Goal: Task Accomplishment & Management: Manage account settings

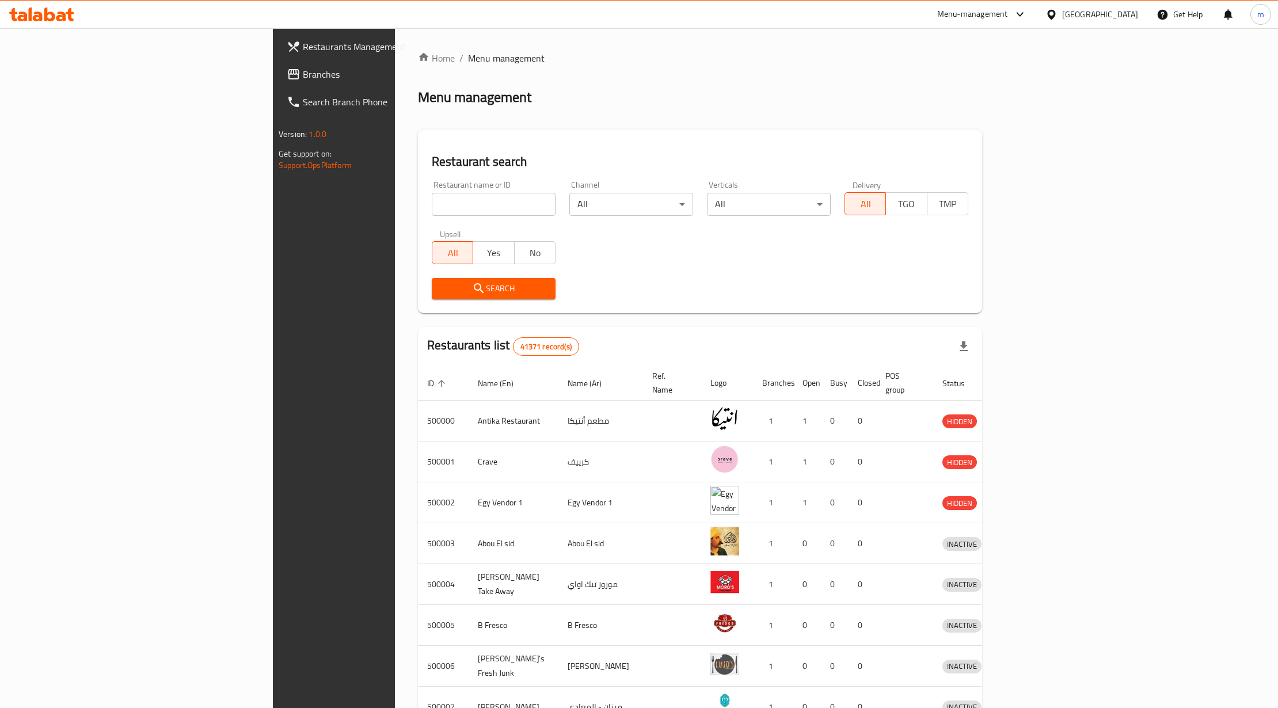
click at [1062, 19] on div at bounding box center [1054, 14] width 17 height 13
click at [1038, 98] on div "[GEOGRAPHIC_DATA]" at bounding box center [1051, 91] width 173 height 26
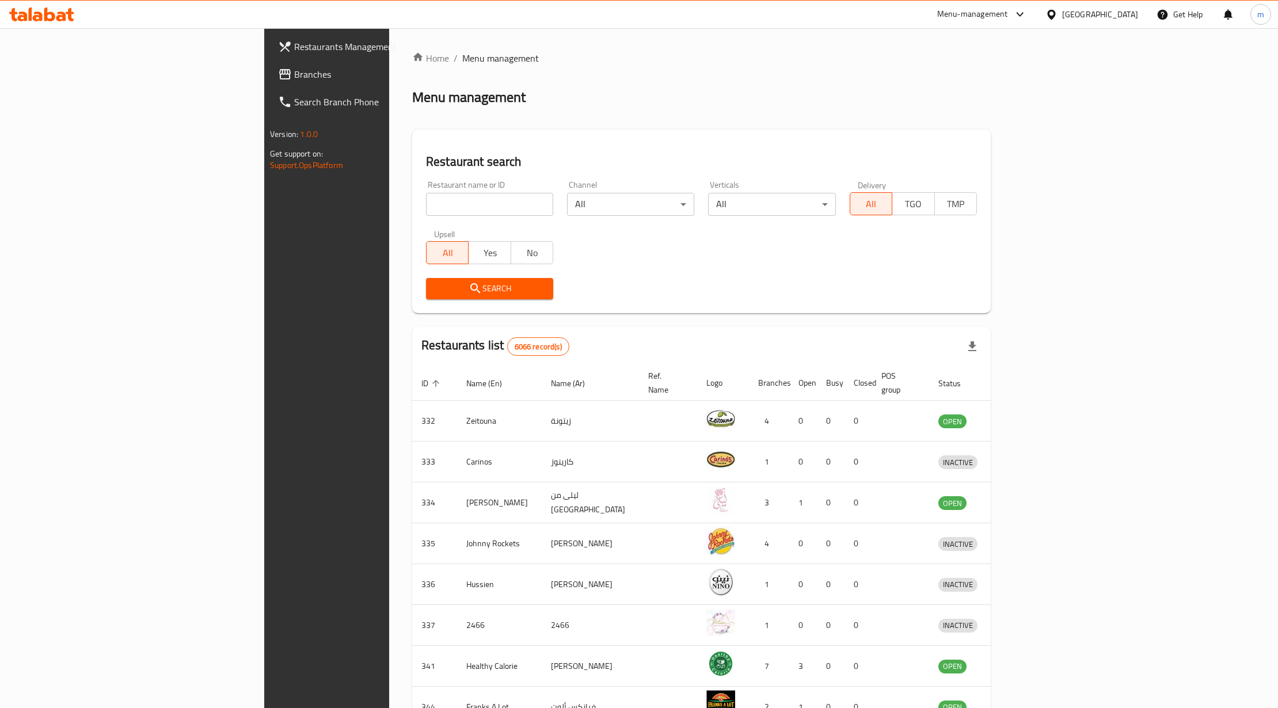
click at [269, 62] on link "Branches" at bounding box center [373, 74] width 209 height 28
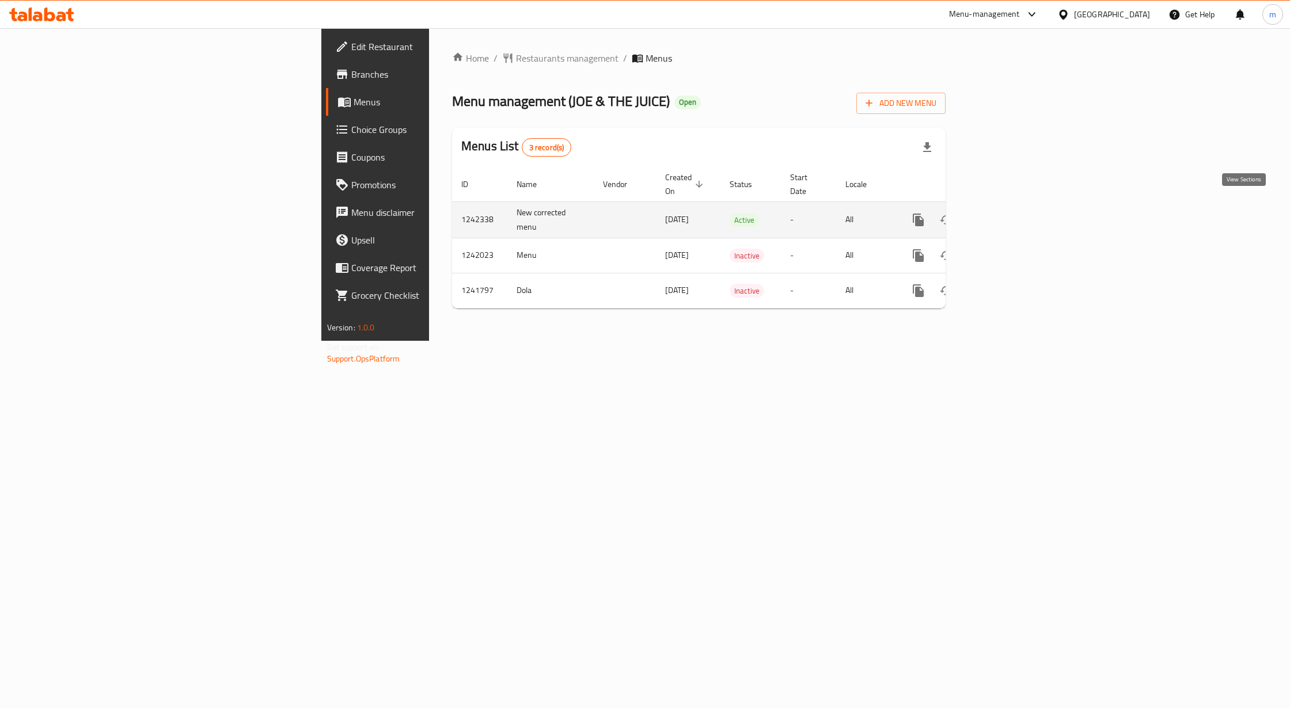
click at [1008, 213] on icon "enhanced table" at bounding box center [1001, 220] width 14 height 14
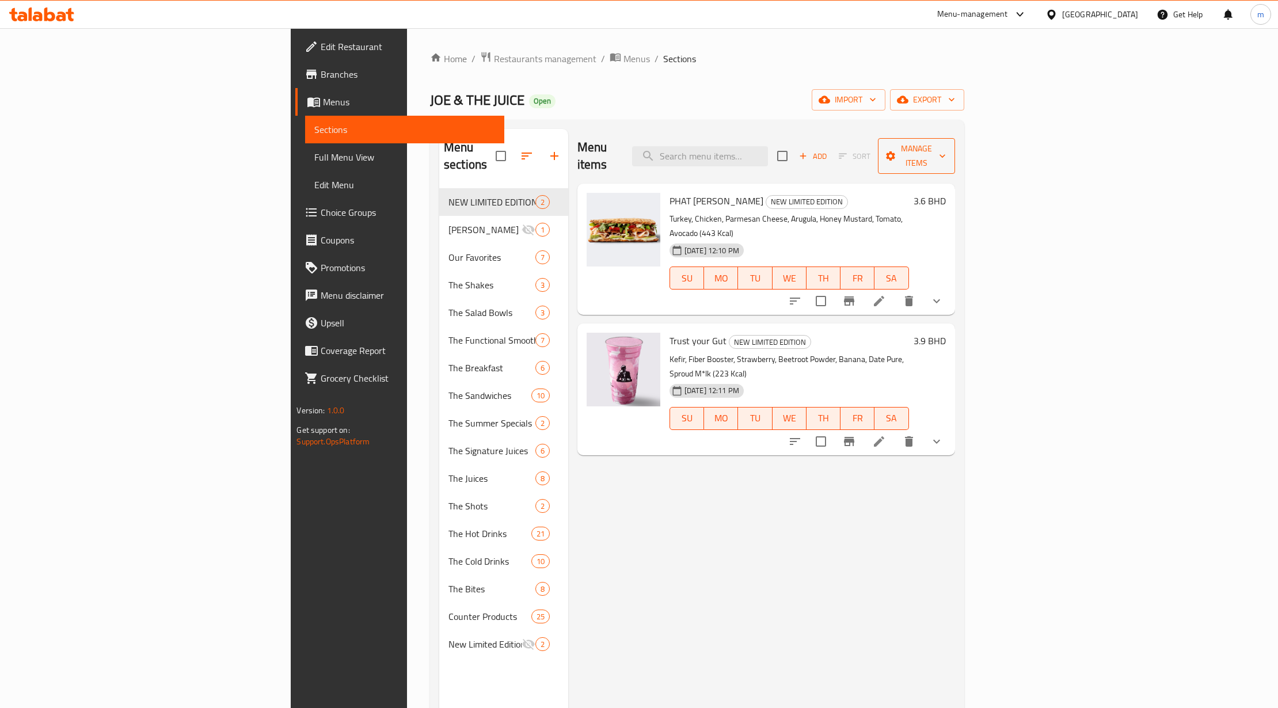
click at [946, 150] on span "Manage items" at bounding box center [916, 156] width 59 height 29
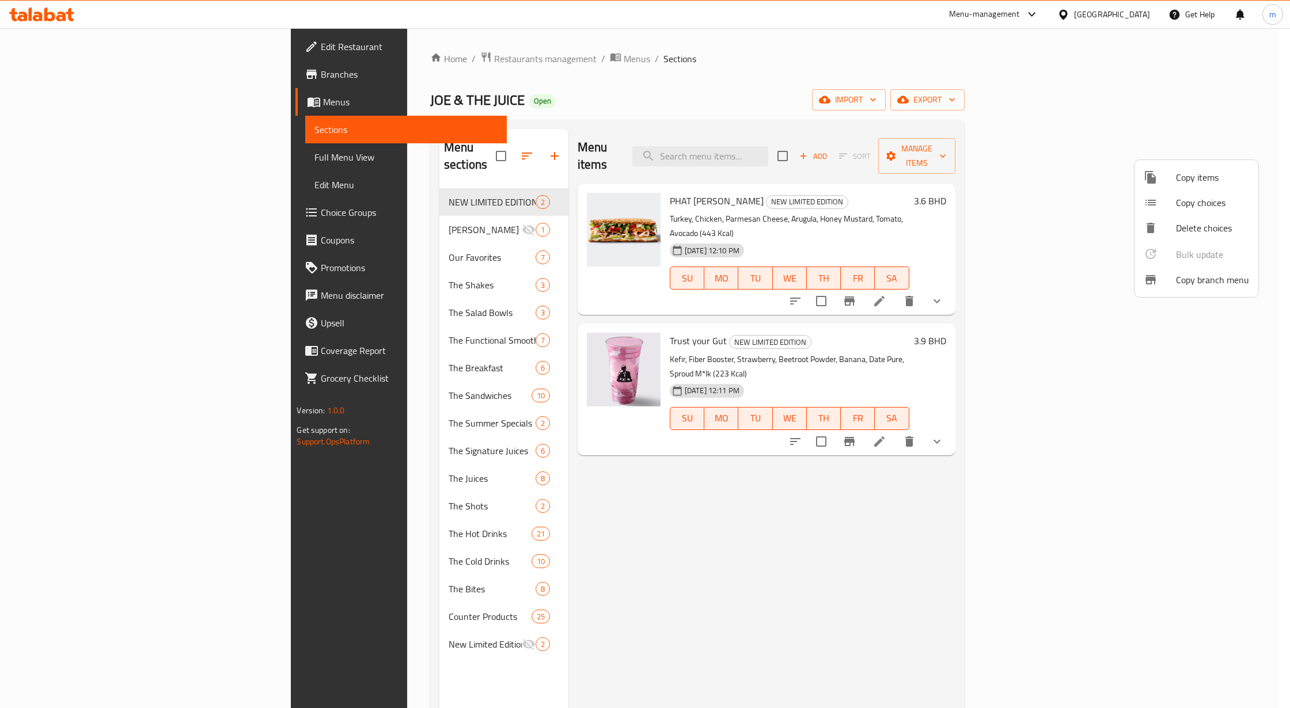
click at [1171, 277] on div at bounding box center [1160, 280] width 32 height 14
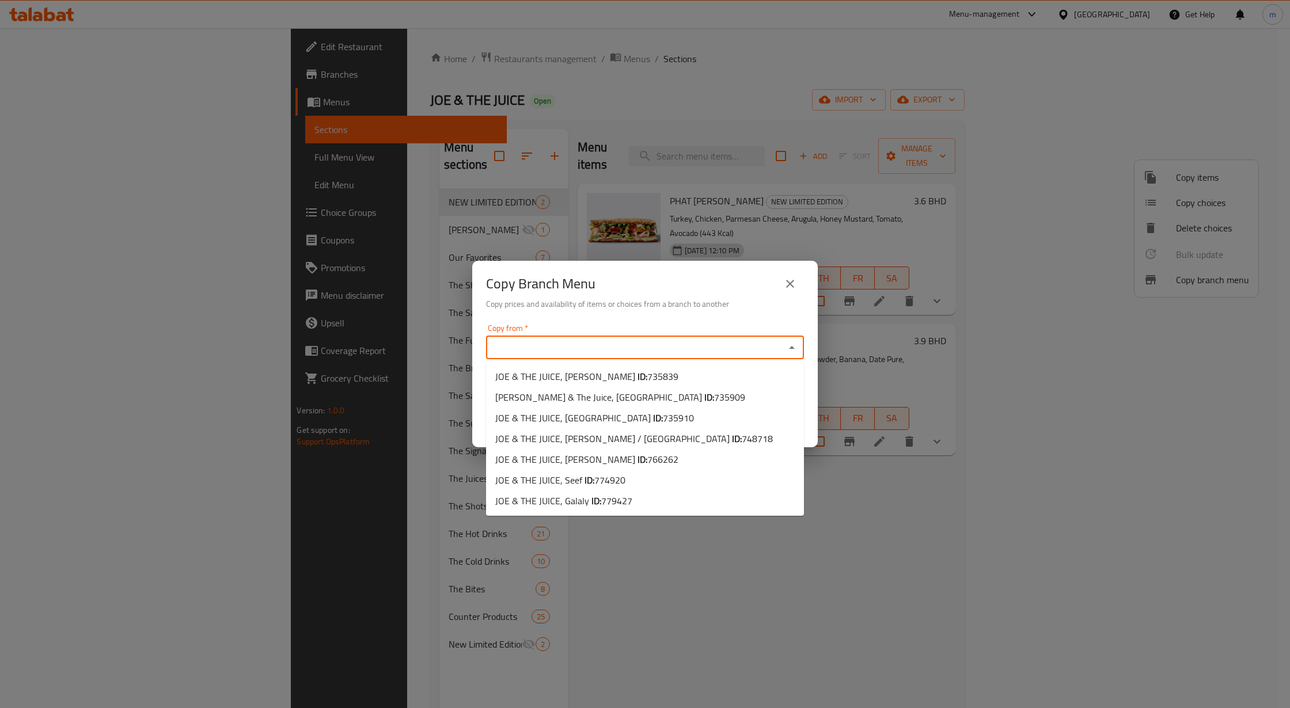
click at [618, 344] on input "Copy from   *" at bounding box center [635, 348] width 292 height 16
paste input "735839"
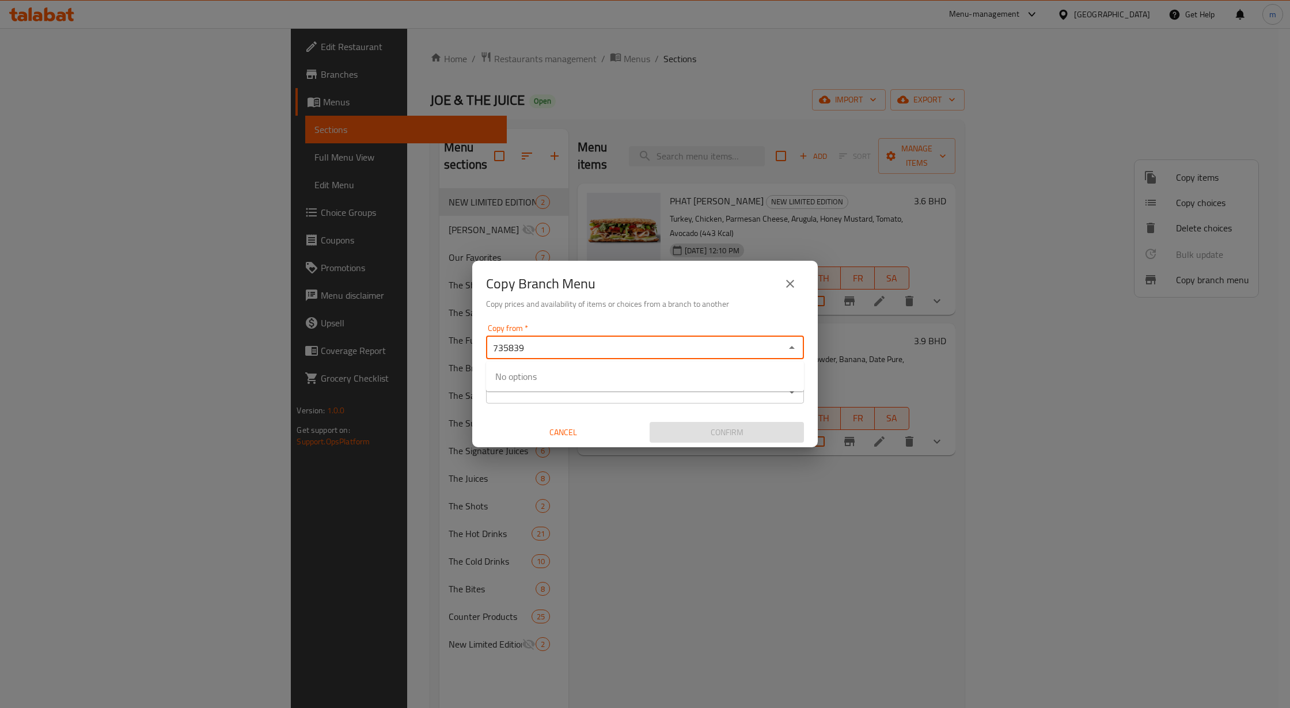
drag, startPoint x: 514, startPoint y: 348, endPoint x: 408, endPoint y: 354, distance: 106.1
click at [415, 354] on div "Copy Branch Menu Copy prices and availability of items or choices from a branch…" at bounding box center [645, 354] width 1290 height 708
type input "39"
click at [500, 340] on input "39" at bounding box center [635, 348] width 292 height 16
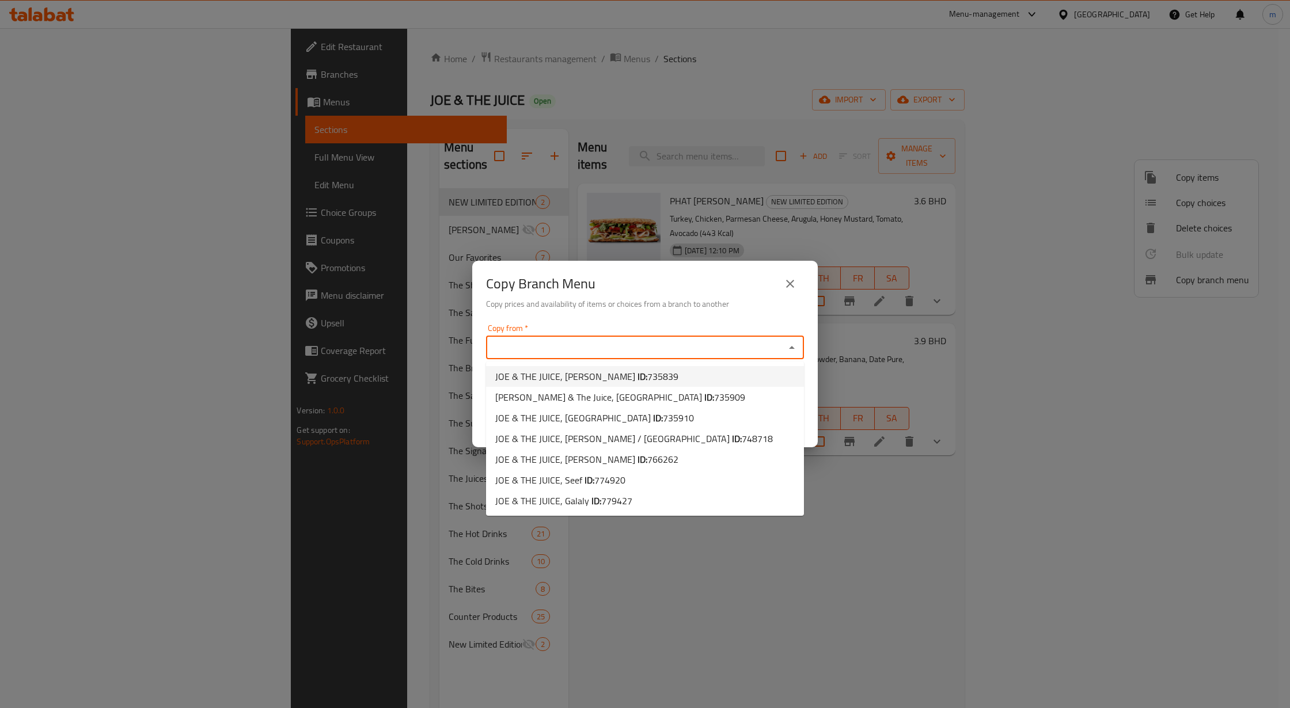
click at [587, 377] on span "JOE & THE JUICE, Hamala ID: 735839" at bounding box center [586, 377] width 183 height 14
type input "JOE & THE JUICE, [PERSON_NAME]"
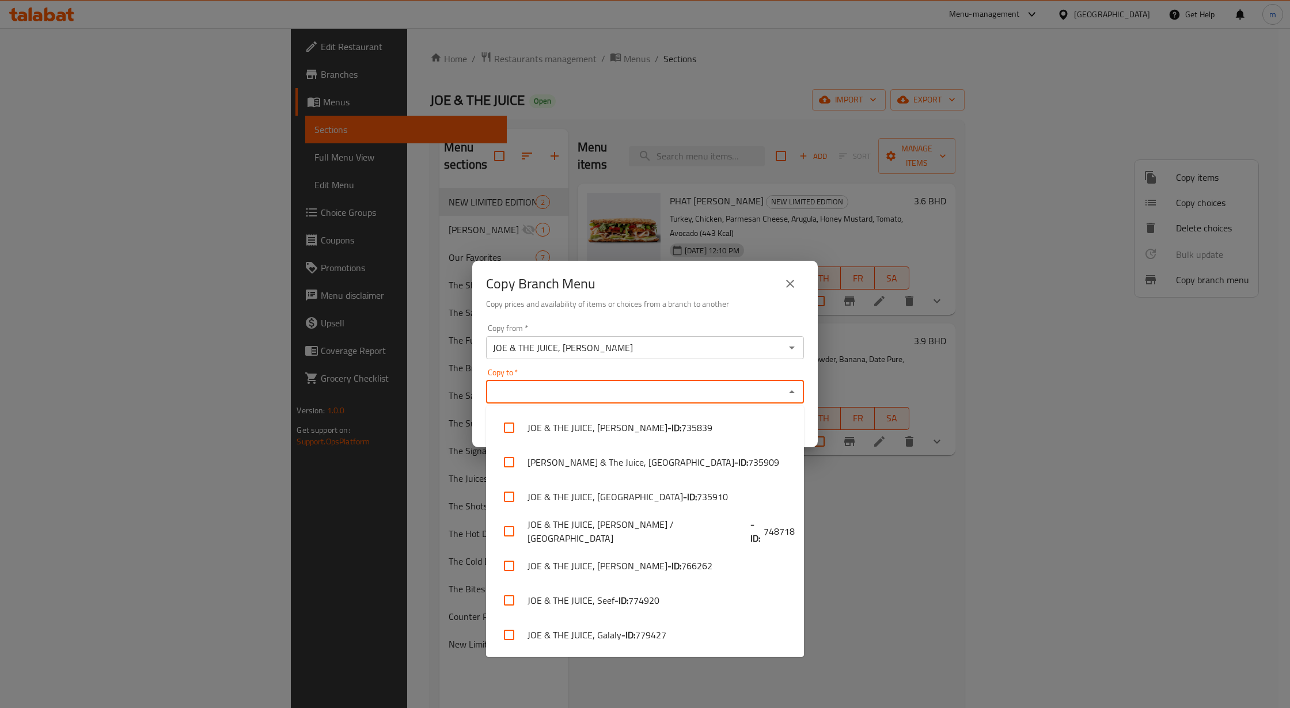
click at [592, 385] on input "Copy to   *" at bounding box center [635, 392] width 292 height 16
click at [598, 633] on li "JOE & THE JUICE, Galaly - ID: 779427" at bounding box center [645, 635] width 318 height 35
checkbox input "true"
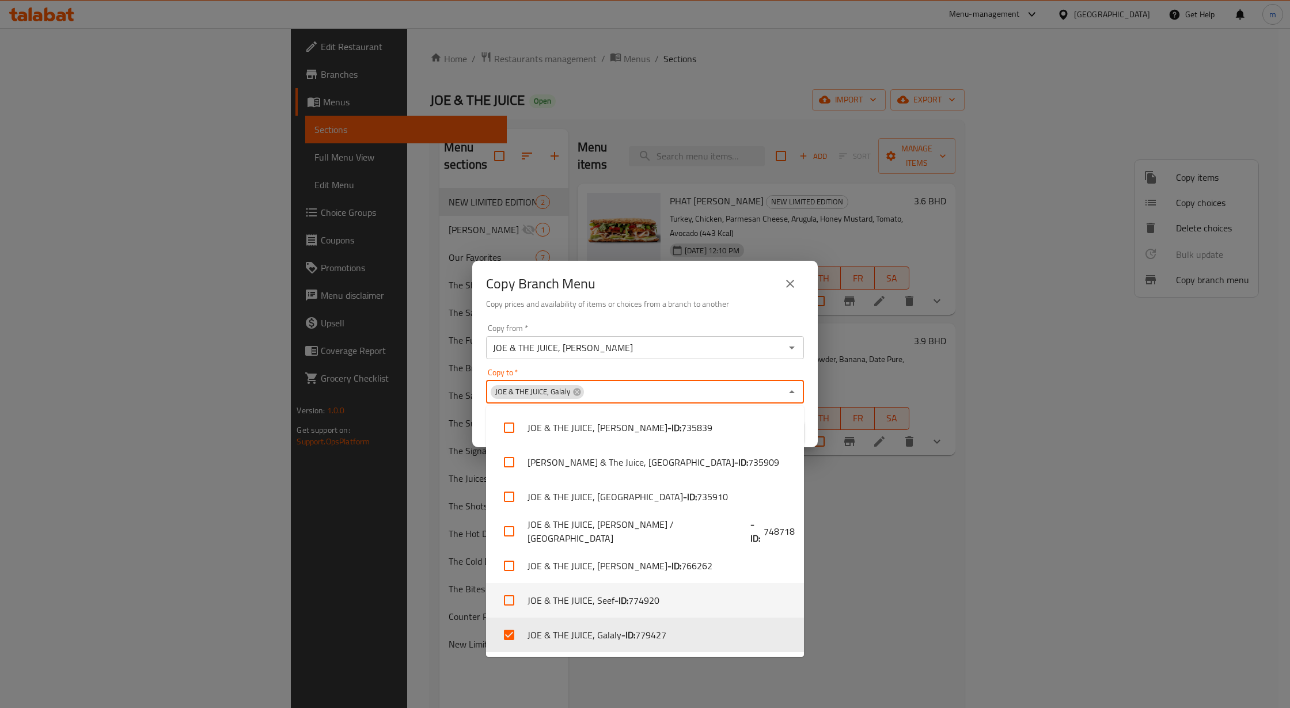
click at [984, 526] on div "Copy Branch Menu Copy prices and availability of items or choices from a branch…" at bounding box center [645, 354] width 1290 height 708
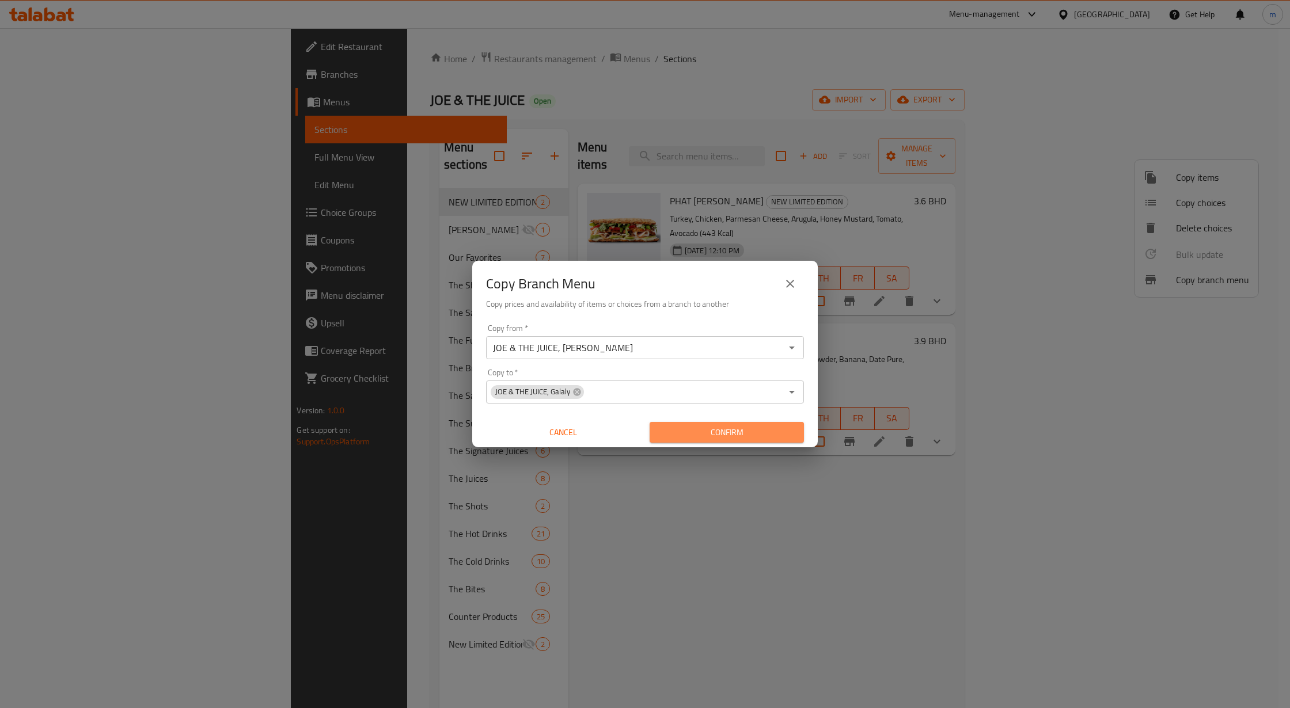
click at [689, 430] on span "Confirm" at bounding box center [727, 433] width 136 height 14
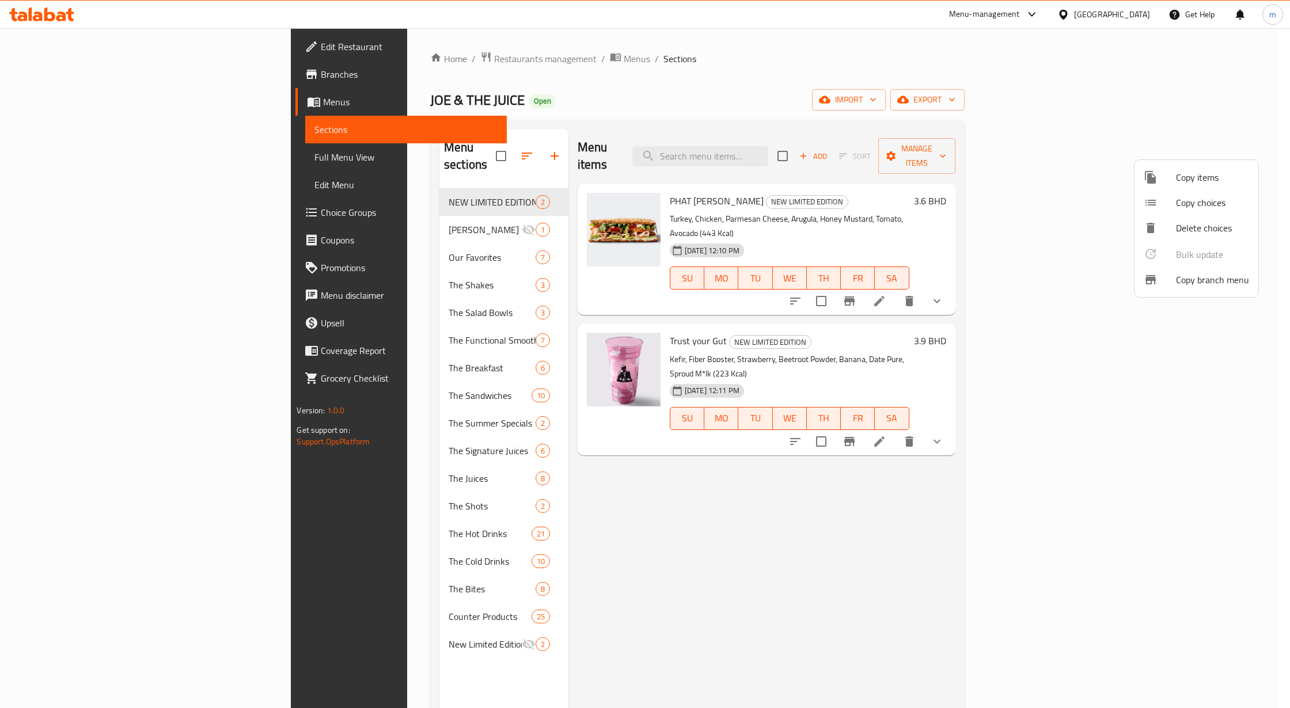
click at [988, 507] on div at bounding box center [645, 354] width 1290 height 708
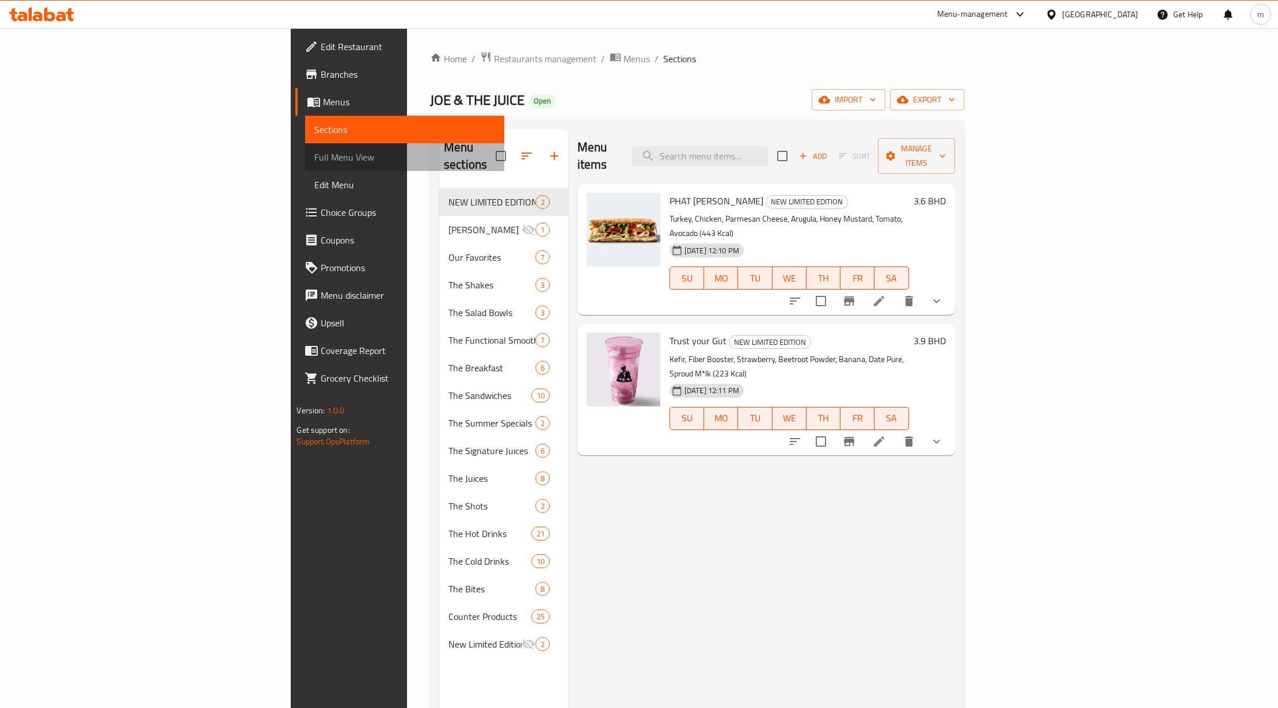
click at [305, 146] on link "Full Menu View" at bounding box center [404, 157] width 199 height 28
click at [314, 164] on span "Full Menu View" at bounding box center [404, 157] width 181 height 14
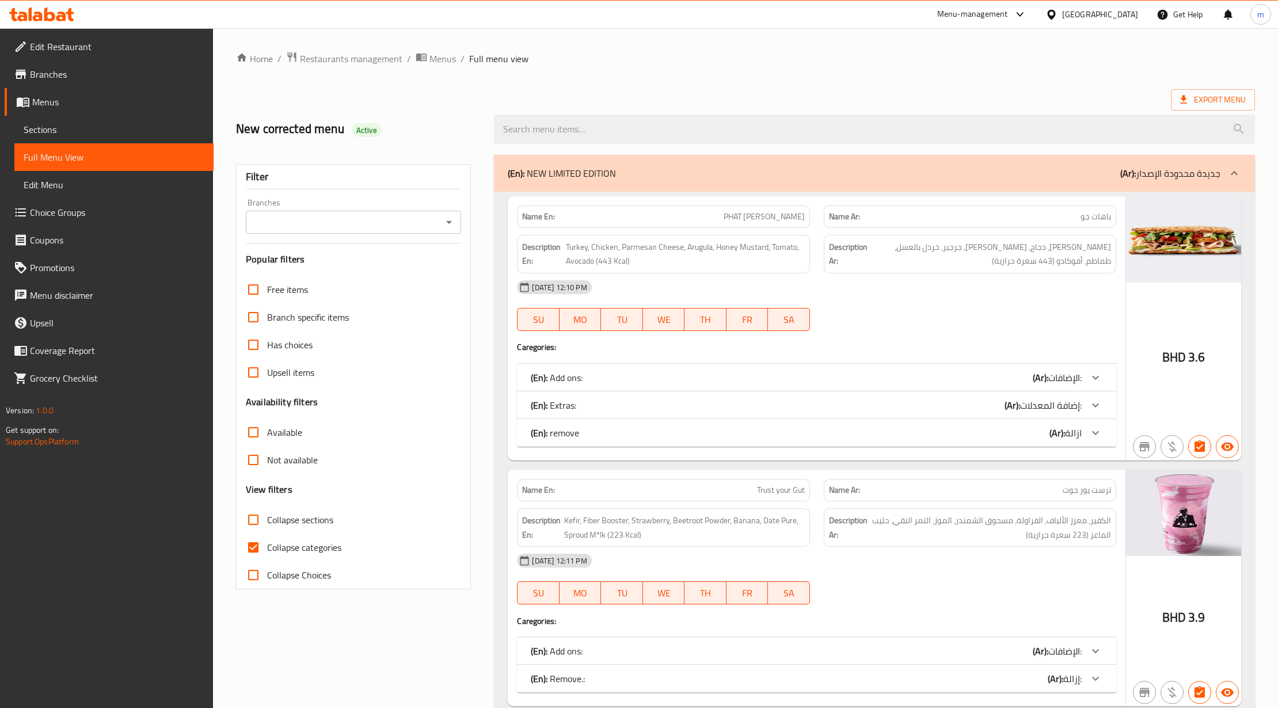
click at [312, 548] on span "Collapse categories" at bounding box center [304, 548] width 74 height 14
click at [267, 548] on input "Collapse categories" at bounding box center [254, 548] width 28 height 28
checkbox input "false"
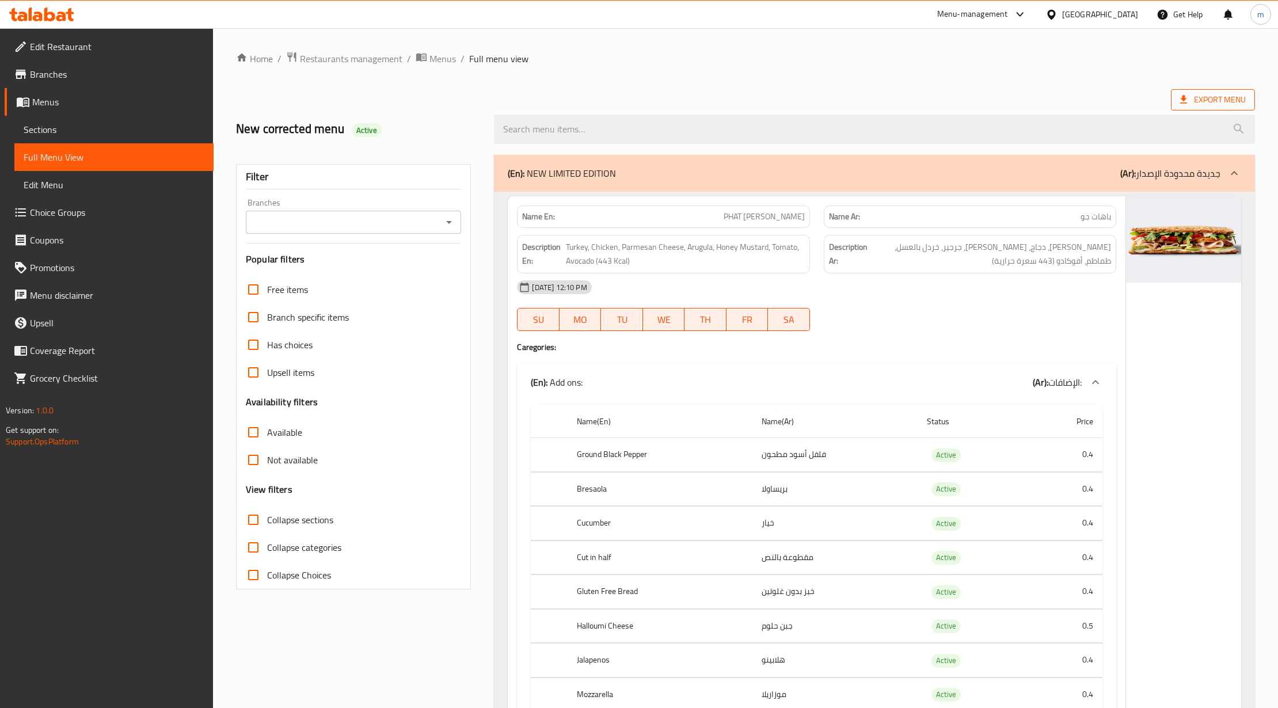
click at [1187, 98] on icon at bounding box center [1184, 100] width 12 height 12
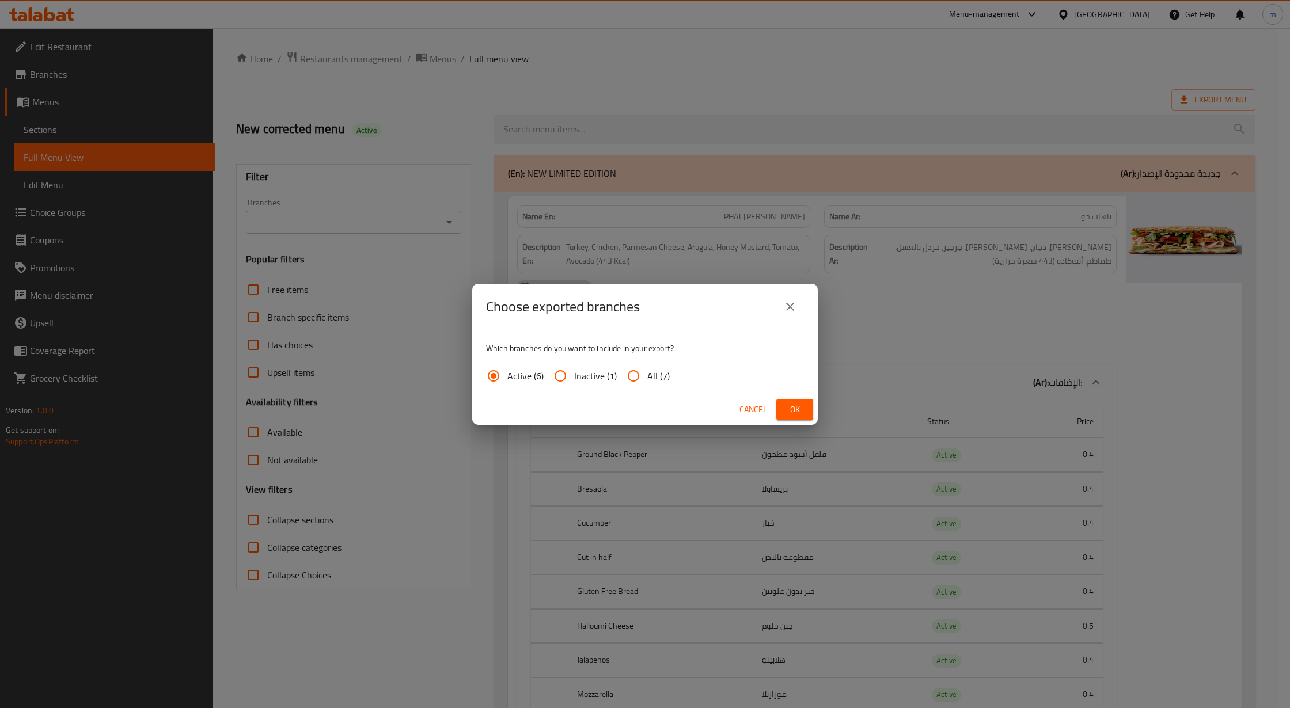
click at [657, 381] on span "All (7)" at bounding box center [658, 376] width 22 height 14
click at [647, 381] on input "All (7)" at bounding box center [634, 376] width 28 height 28
radio input "true"
click at [823, 408] on div "Choose exported branches Which branches do you want to include in your export? …" at bounding box center [645, 354] width 1290 height 708
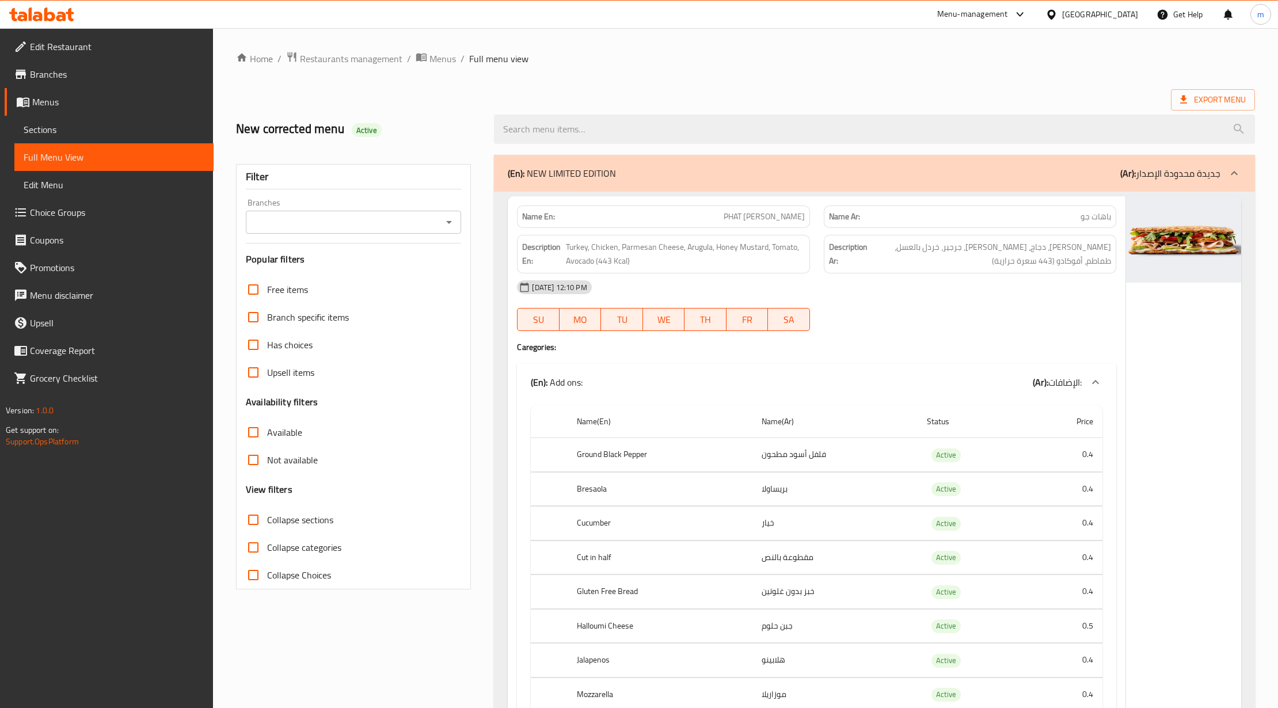
click at [1194, 99] on span "Export Menu" at bounding box center [1213, 100] width 66 height 14
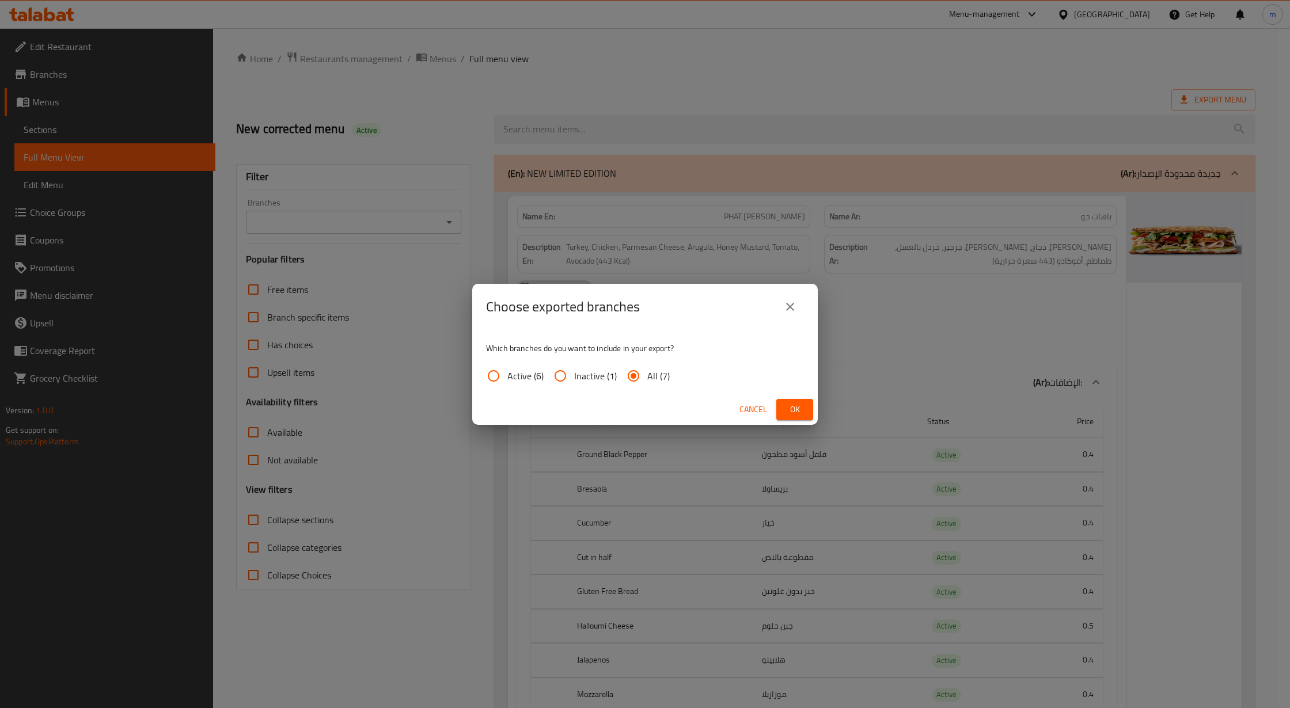
click at [786, 404] on span "Ok" at bounding box center [794, 409] width 18 height 14
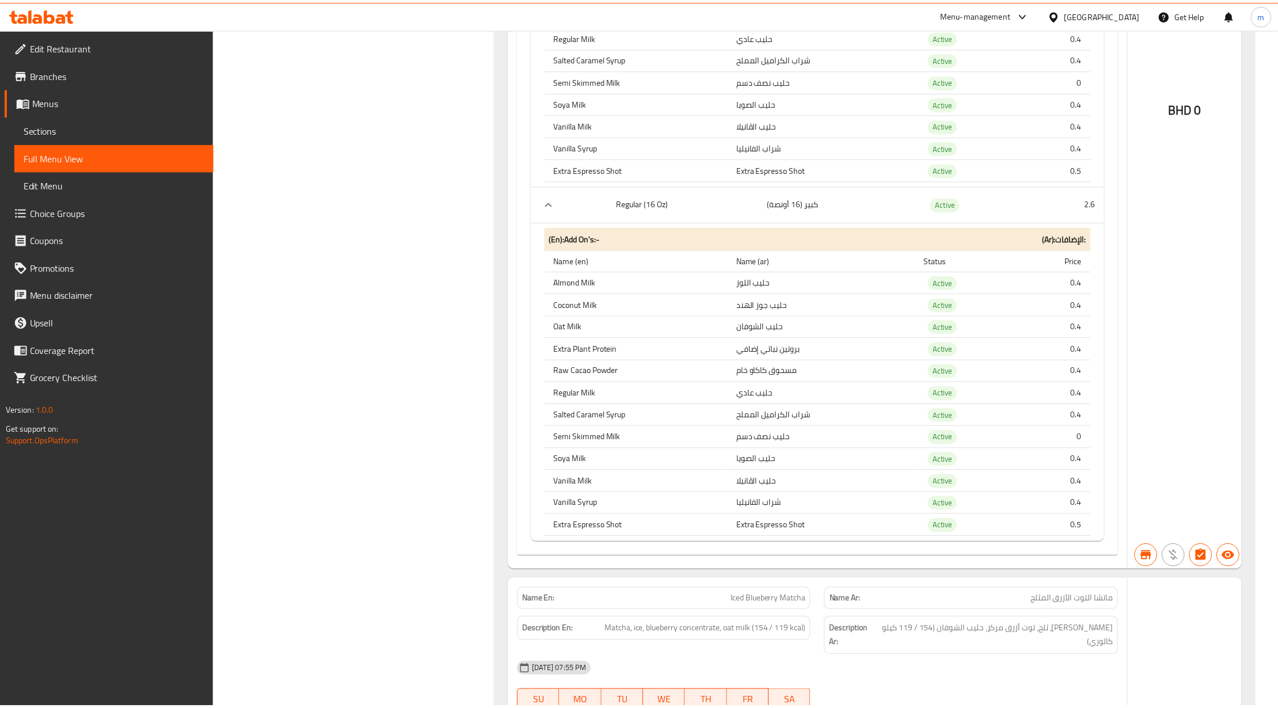
scroll to position [47355, 0]
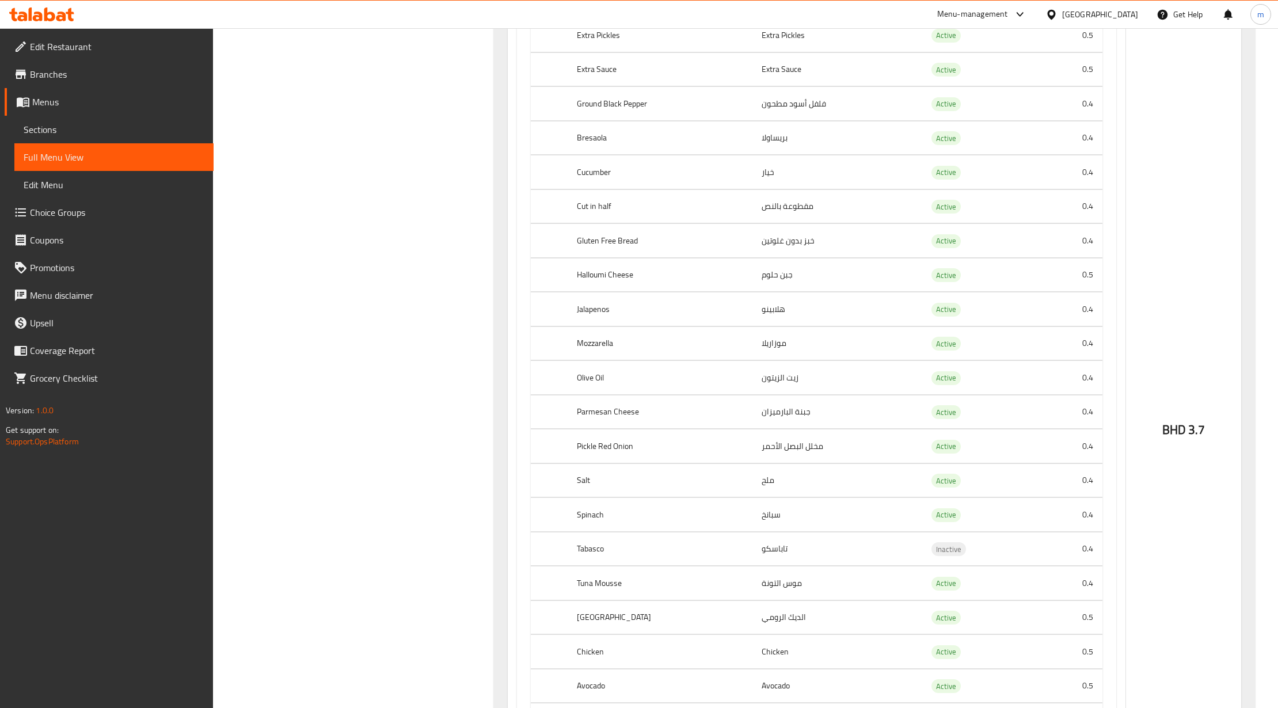
click at [40, 1] on div "Menu-management [GEOGRAPHIC_DATA] Get Help m" at bounding box center [639, 15] width 1278 height 28
click at [42, 9] on icon at bounding box center [41, 14] width 65 height 14
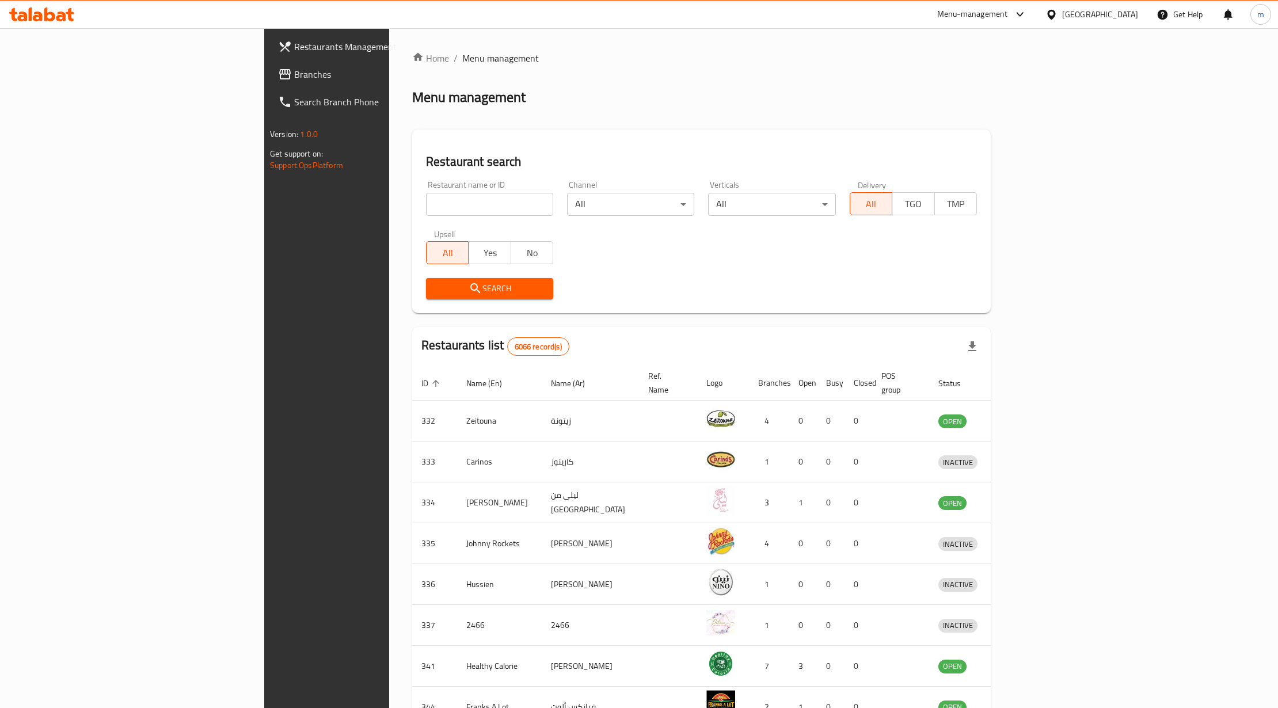
click at [1129, 22] on div "[GEOGRAPHIC_DATA]" at bounding box center [1091, 15] width 111 height 28
click at [1126, 16] on div "[GEOGRAPHIC_DATA]" at bounding box center [1100, 14] width 76 height 13
click at [997, 224] on div "Oman" at bounding box center [1051, 221] width 173 height 26
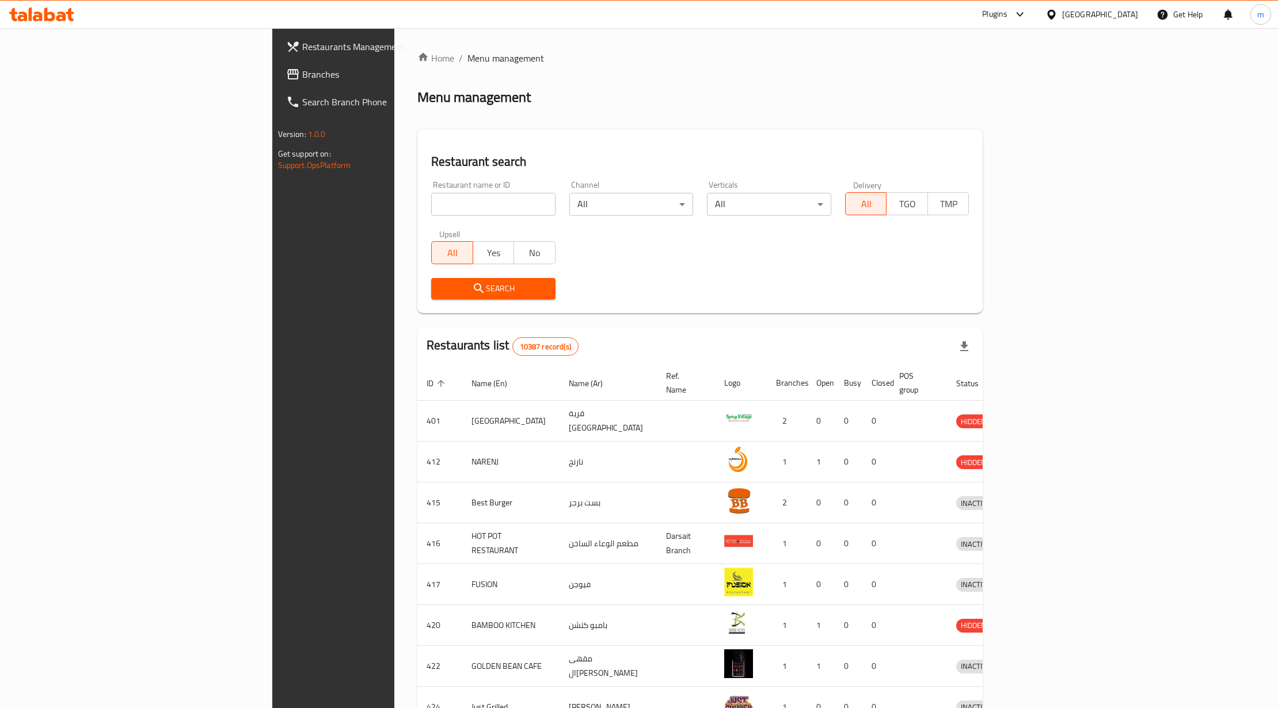
click at [302, 72] on span "Branches" at bounding box center [389, 74] width 174 height 14
